Goal: Transaction & Acquisition: Purchase product/service

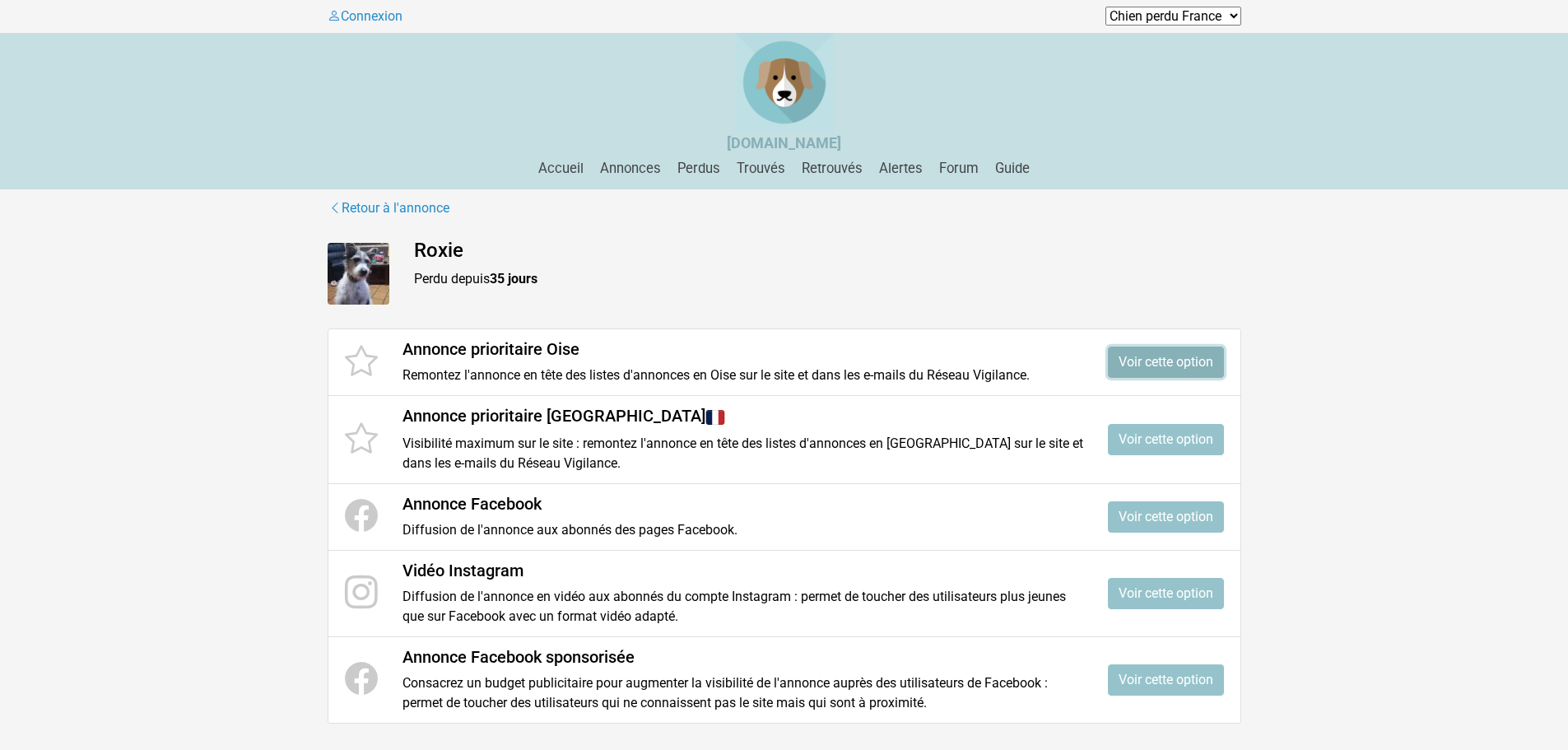
click at [1128, 354] on link "Voir cette option" at bounding box center [1166, 362] width 116 height 31
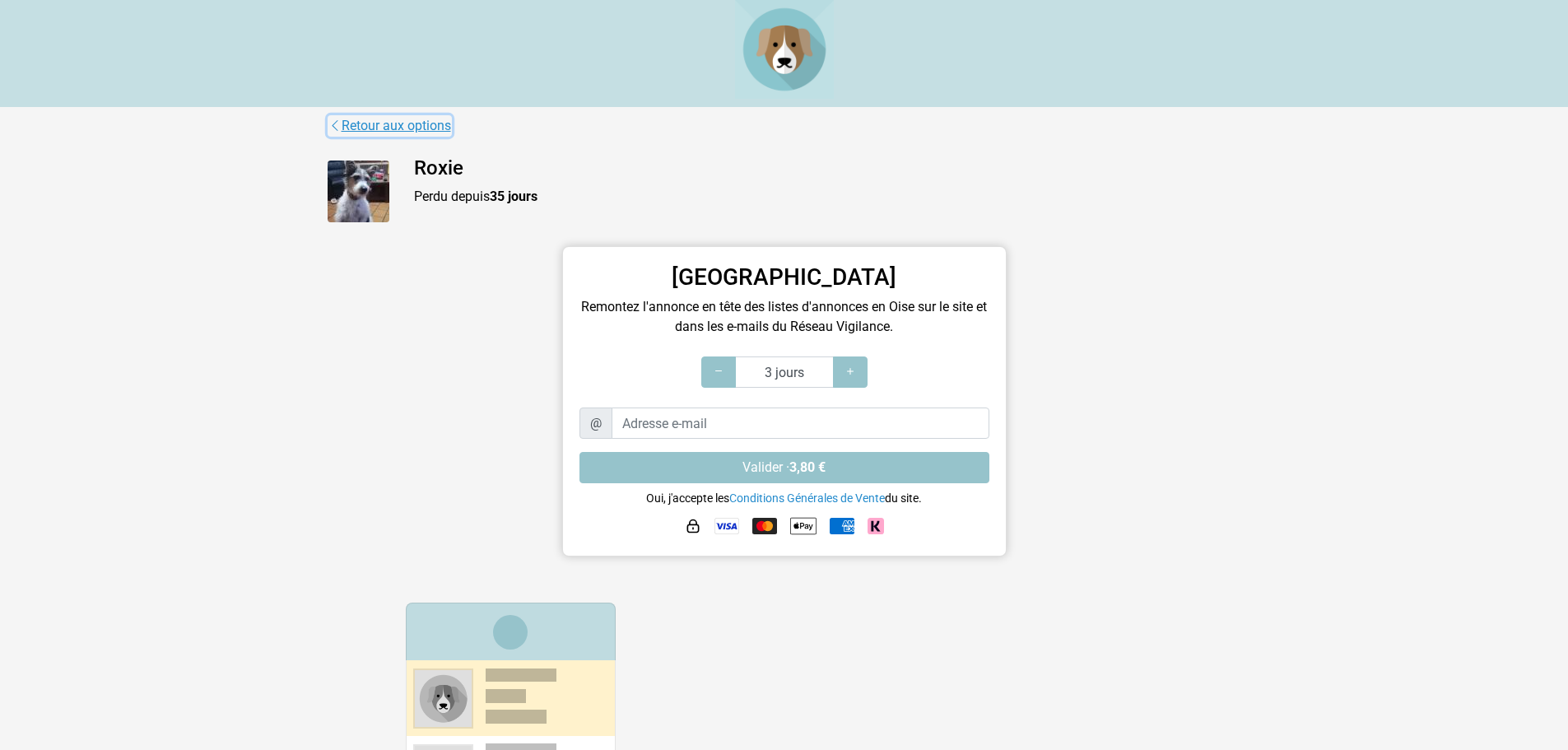
click at [436, 124] on link "Retour aux options" at bounding box center [389, 125] width 124 height 21
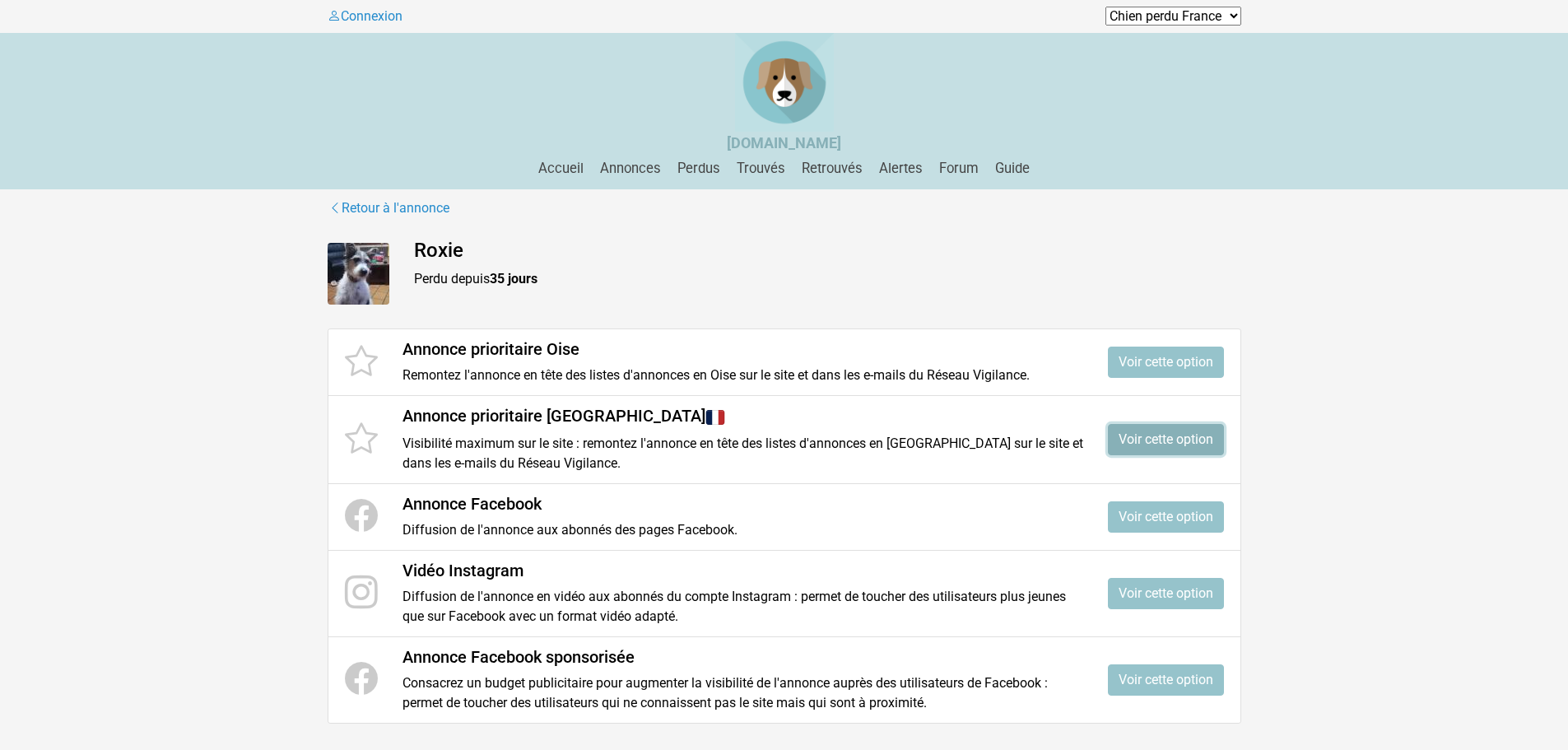
click at [1147, 443] on link "Voir cette option" at bounding box center [1166, 439] width 116 height 31
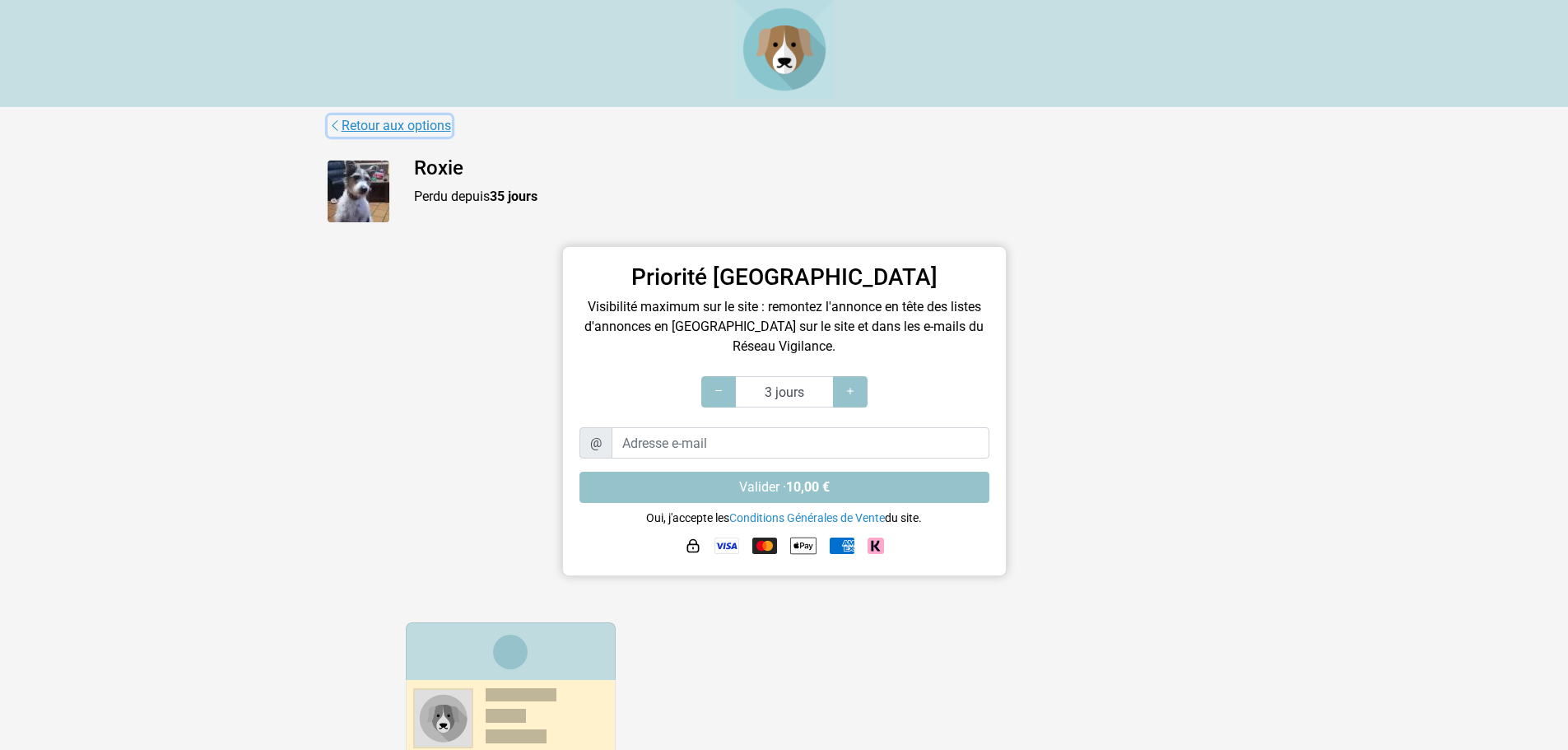
click at [416, 124] on link "Retour aux options" at bounding box center [389, 125] width 124 height 21
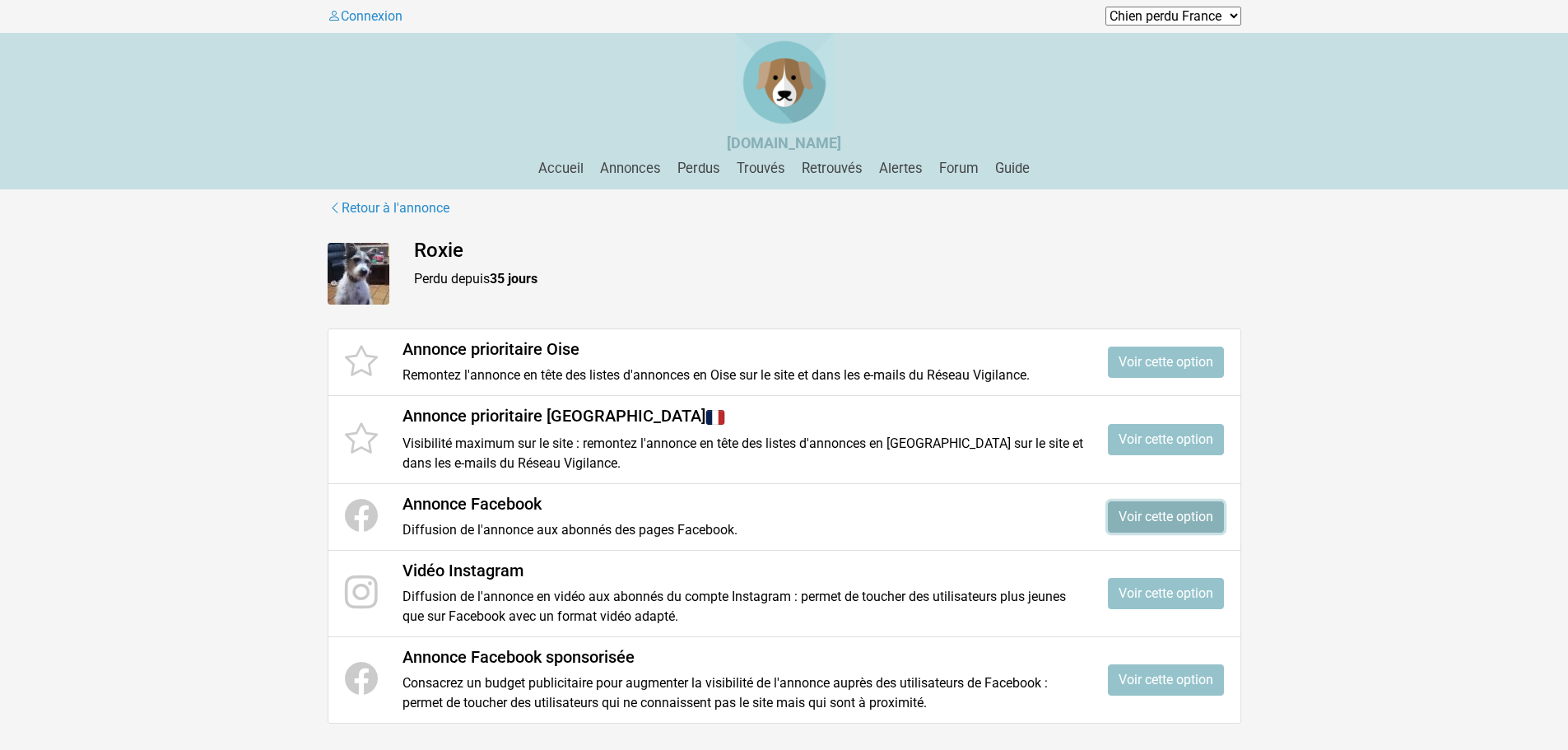
click at [1187, 521] on link "Voir cette option" at bounding box center [1166, 517] width 116 height 31
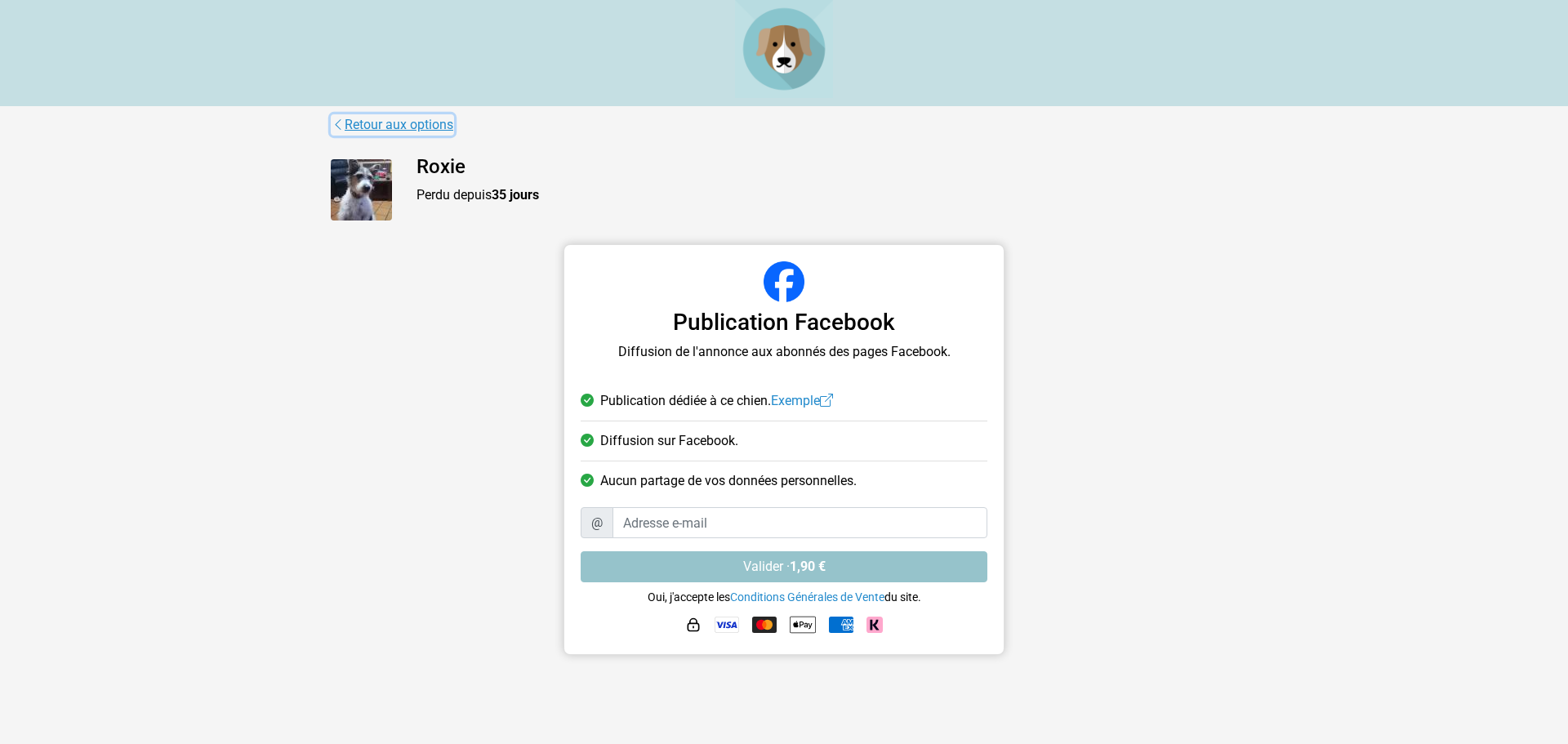
click at [417, 126] on link "Retour aux options" at bounding box center [392, 124] width 123 height 21
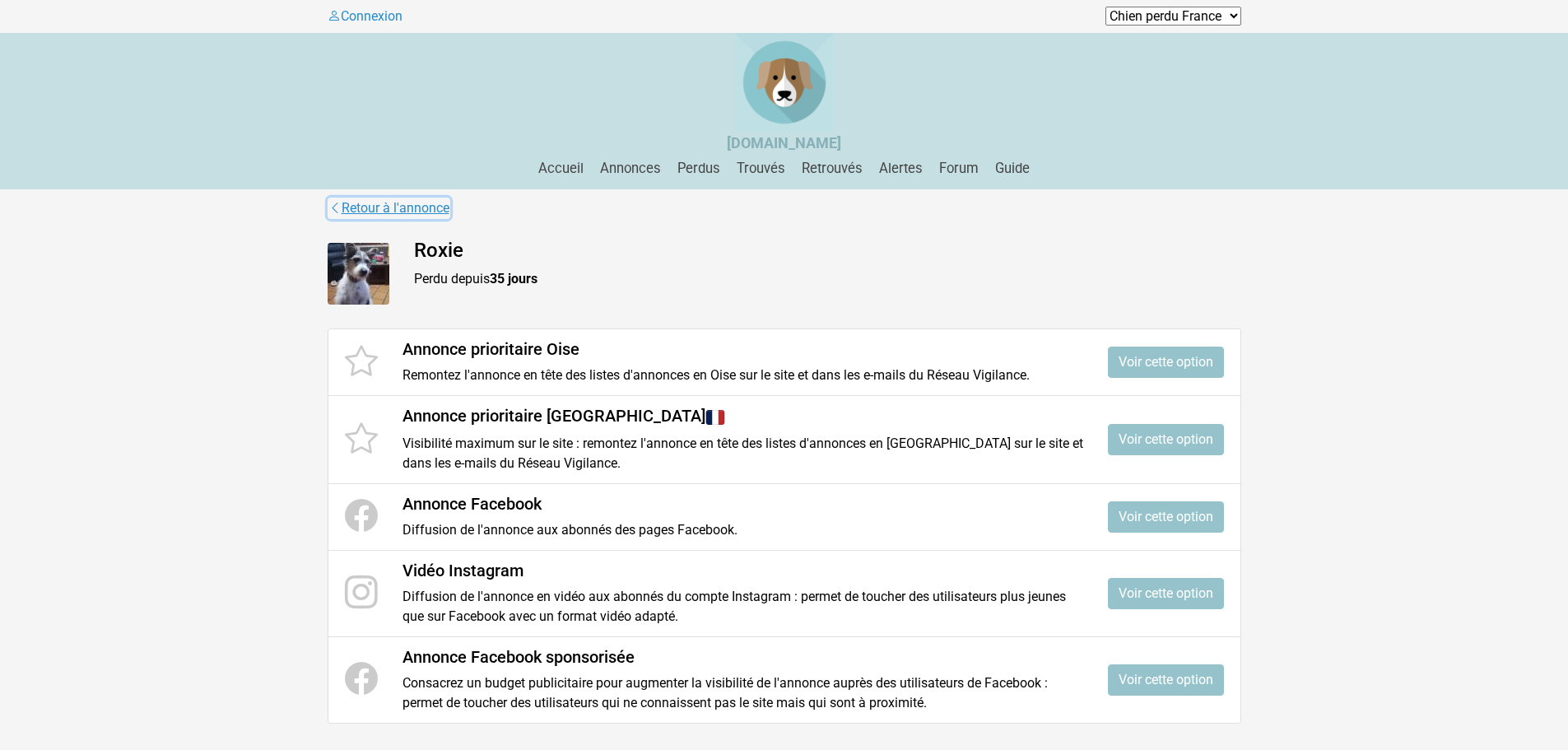
click at [408, 207] on link "Retour à l'annonce" at bounding box center [389, 207] width 123 height 21
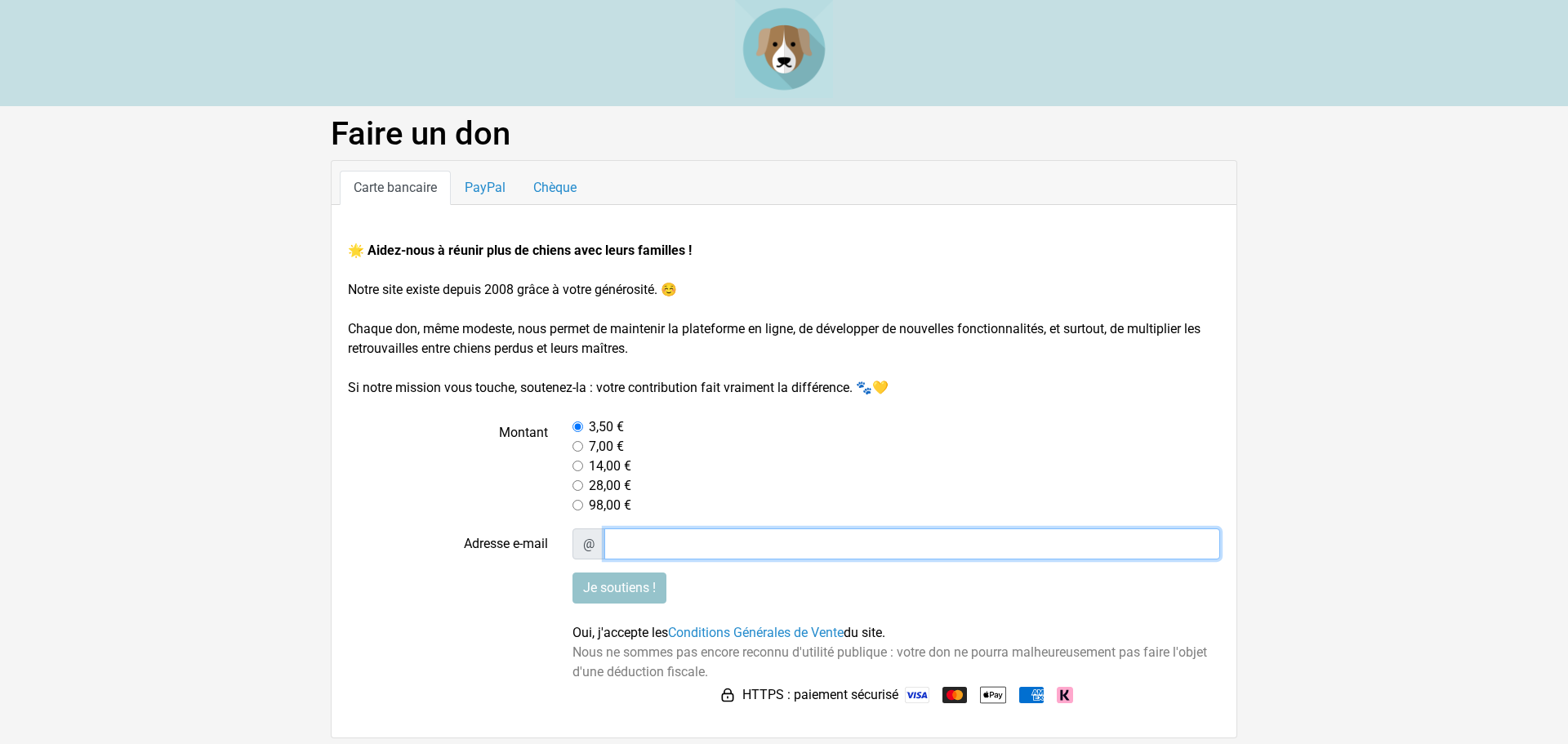
click at [625, 550] on input "Adresse e-mail" at bounding box center [913, 543] width 617 height 31
type input "marite900@orange.fr"
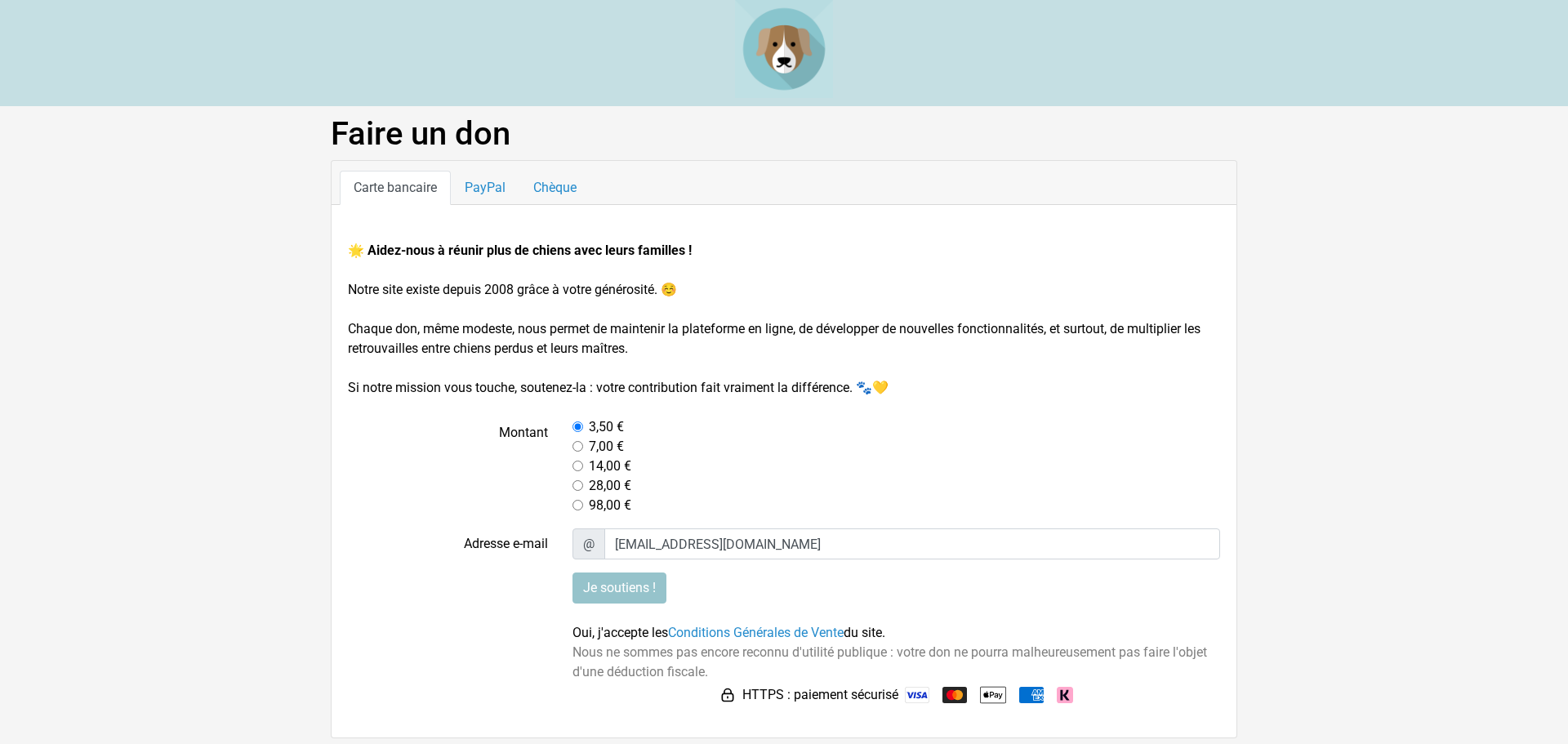
click at [577, 446] on input "radio" at bounding box center [577, 446] width 11 height 11
radio input "true"
click at [916, 693] on img at bounding box center [916, 696] width 24 height 17
drag, startPoint x: 1567, startPoint y: 432, endPoint x: 1567, endPoint y: 499, distance: 67.0
click at [1567, 499] on main "Faire un don Carte bancaire PayPal Chèque 🌟 Aidez-nous à réunir plus de chiens …" at bounding box center [784, 426] width 1568 height 624
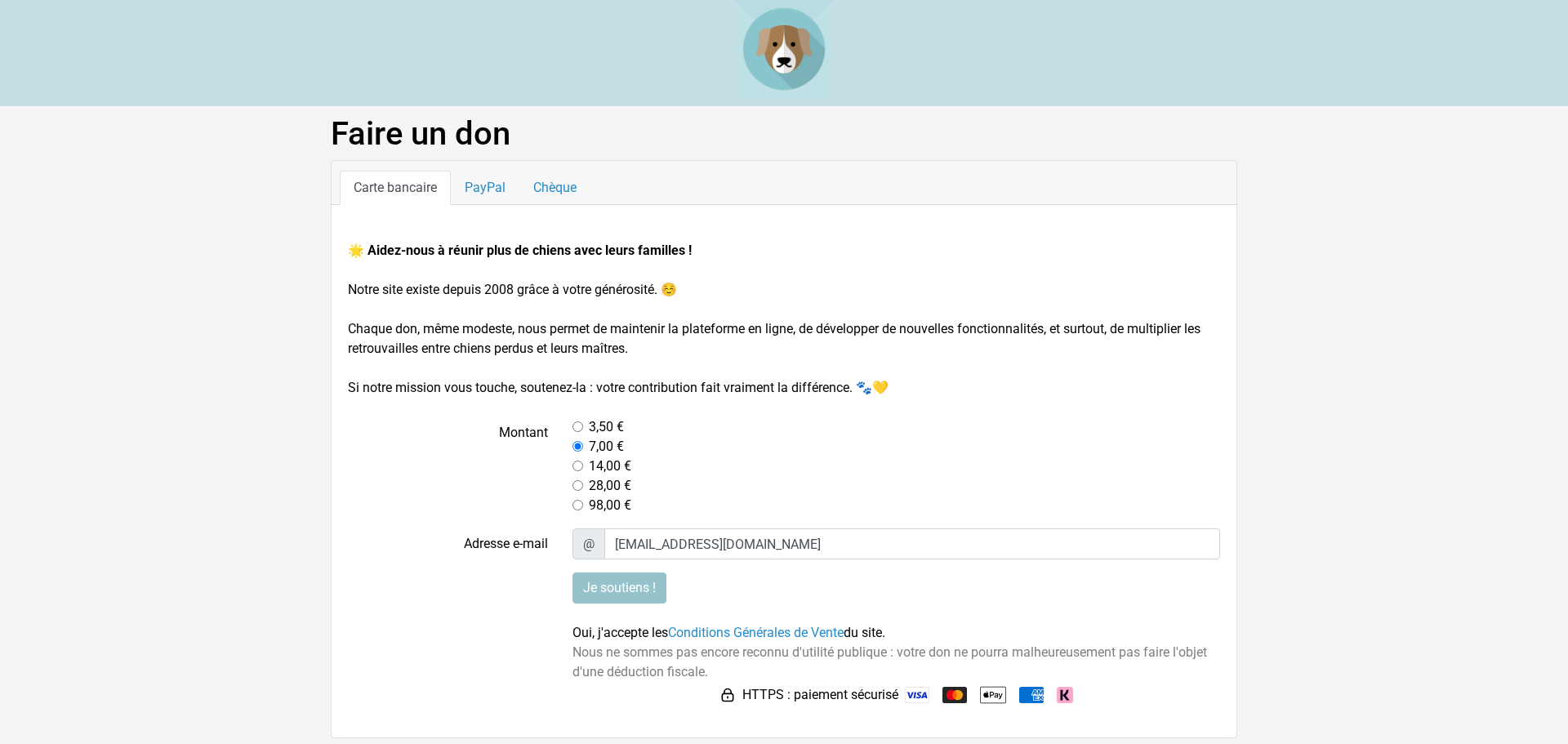
click at [1508, 600] on main "Faire un don Carte bancaire PayPal Chèque 🌟 Aidez-nous à réunir plus de chiens …" at bounding box center [784, 426] width 1568 height 624
click at [593, 585] on input "Je soutiens !" at bounding box center [619, 587] width 94 height 31
